Goal: Use online tool/utility: Utilize a website feature to perform a specific function

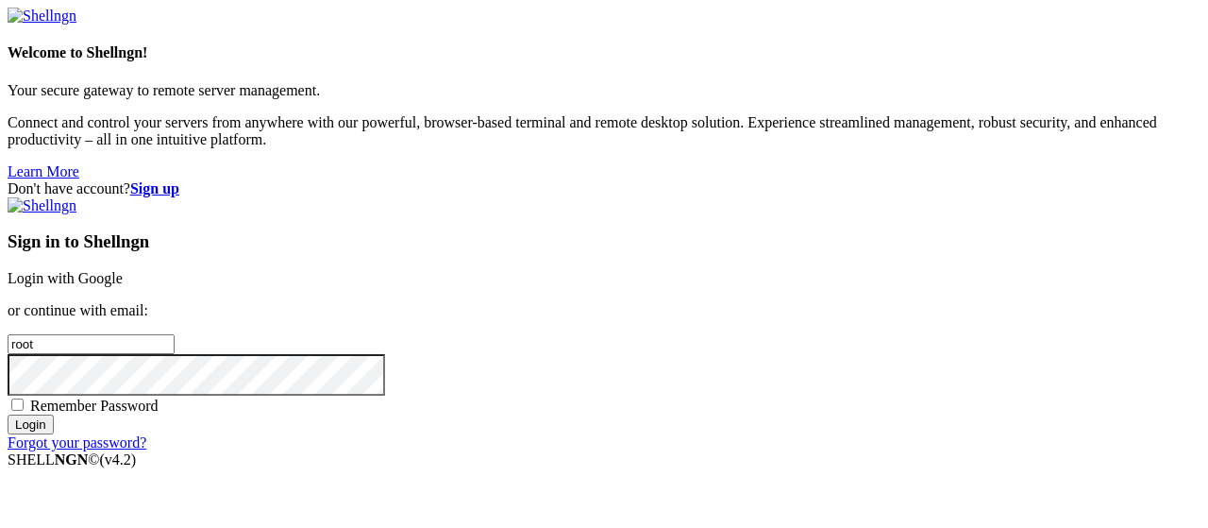
click at [123, 270] on link "Login with Google" at bounding box center [65, 278] width 115 height 16
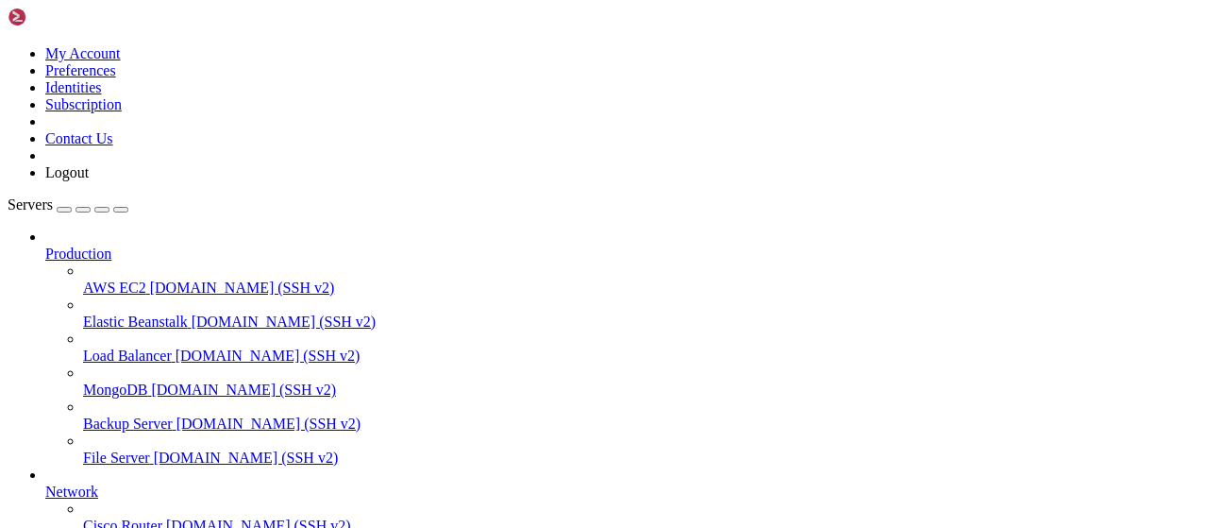
scroll to position [383, 0]
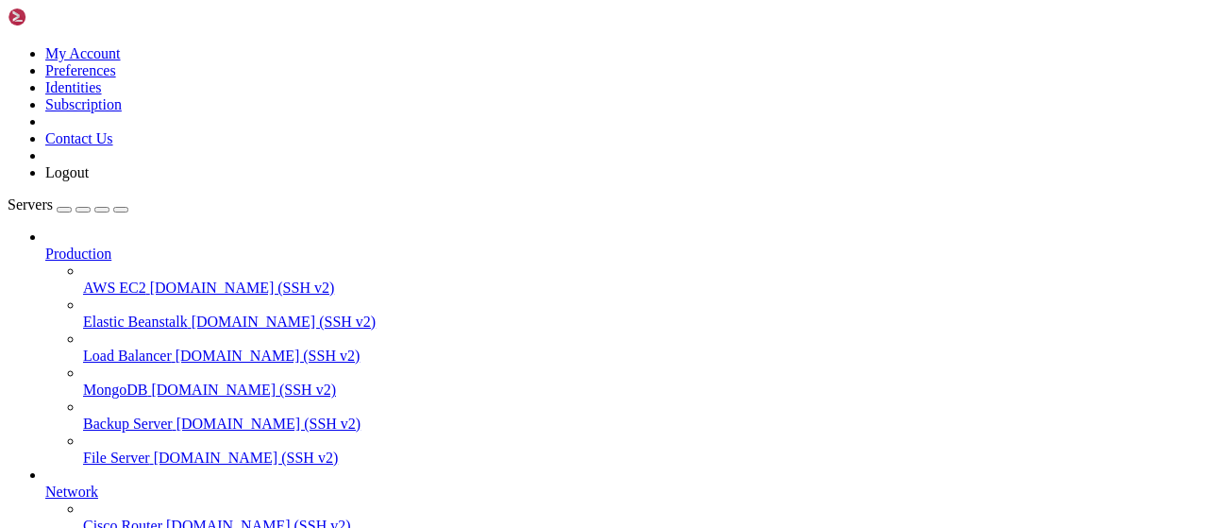
scroll to position [0, 0]
